Goal: Complete application form: Complete application form

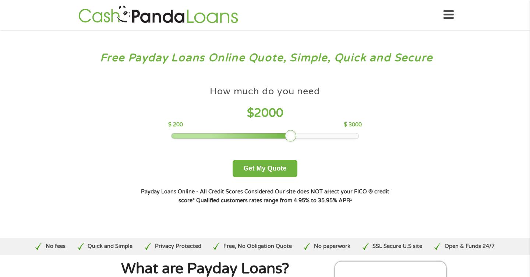
drag, startPoint x: 225, startPoint y: 135, endPoint x: 297, endPoint y: 138, distance: 72.6
click at [297, 138] on div at bounding box center [265, 135] width 187 height 5
click at [270, 173] on button "Get My Quote" at bounding box center [265, 168] width 64 height 17
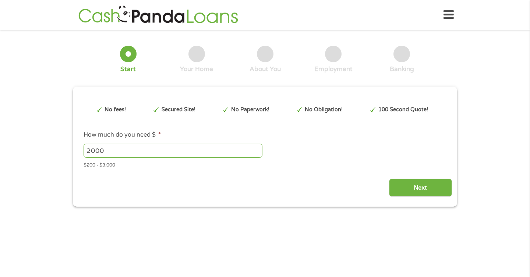
type input "EAIaIQobChMIp_7qvYngjwMVxK9aBR1Z9yXoEAAYBCAAEgKbZvD_BwE"
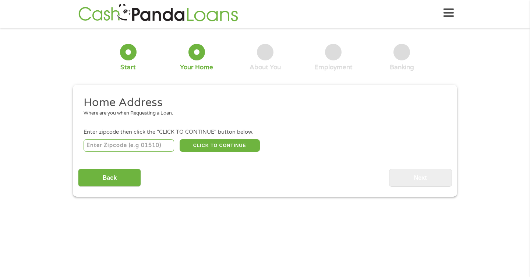
scroll to position [3, 3]
click at [147, 144] on input "number" at bounding box center [129, 145] width 91 height 13
type input "08807"
click at [226, 144] on button "CLICK TO CONTINUE" at bounding box center [220, 145] width 80 height 13
type input "08807"
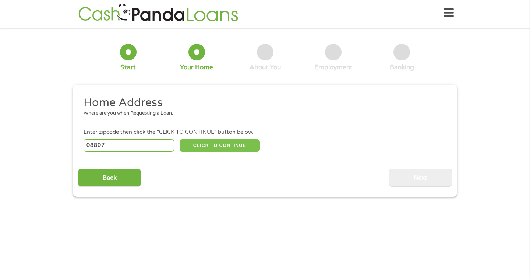
type input "Bridgewater"
select select "[US_STATE]"
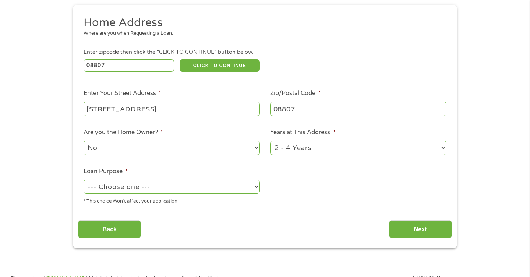
scroll to position [82, 0]
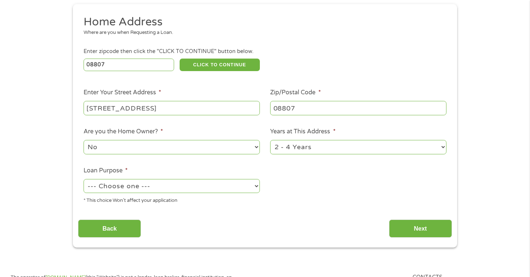
type input "[STREET_ADDRESS]"
select select "paybills"
click at [405, 220] on input "Next" at bounding box center [420, 228] width 63 height 18
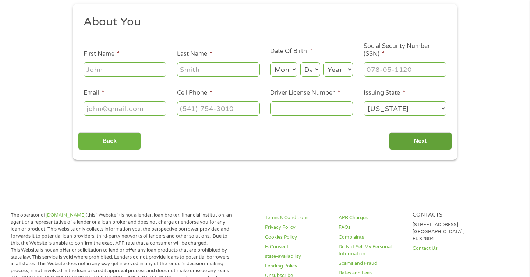
scroll to position [2, 0]
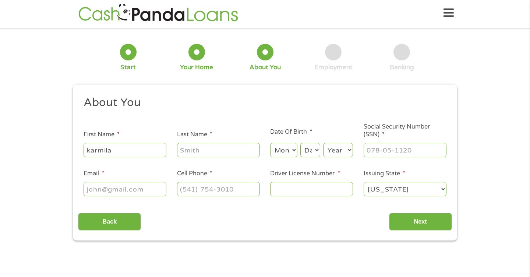
type input "karmila"
type input "cayanong"
select select "9"
select select "30"
select select "1982"
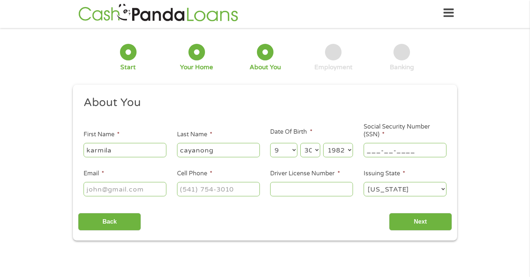
click at [405, 155] on input "___-__-____" at bounding box center [405, 150] width 83 height 14
type input "696-96-4008"
click at [123, 189] on input "Email *" at bounding box center [125, 189] width 83 height 14
type input "[EMAIL_ADDRESS][DOMAIN_NAME]"
click at [290, 192] on input "Driver License Number *" at bounding box center [311, 189] width 83 height 14
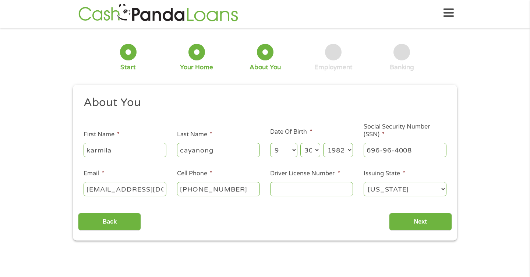
click at [251, 191] on input "[PHONE_NUMBER]" at bounding box center [218, 189] width 83 height 14
type input "(___) ___-____"
click at [419, 152] on input "696-96-4008" at bounding box center [405, 150] width 83 height 14
type input "___-__-____"
click at [453, 14] on icon at bounding box center [449, 13] width 10 height 18
